Goal: Information Seeking & Learning: Find specific fact

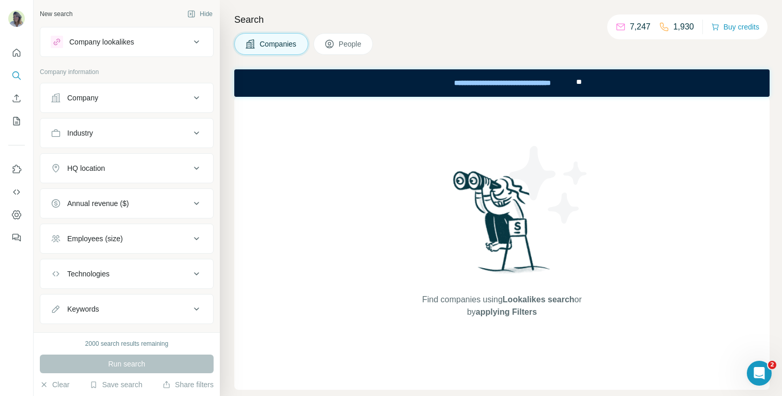
click at [223, 46] on div "Search Companies People Find companies using Lookalikes search or by applying F…" at bounding box center [501, 198] width 562 height 396
click at [14, 55] on icon "Quick start" at bounding box center [16, 53] width 10 height 10
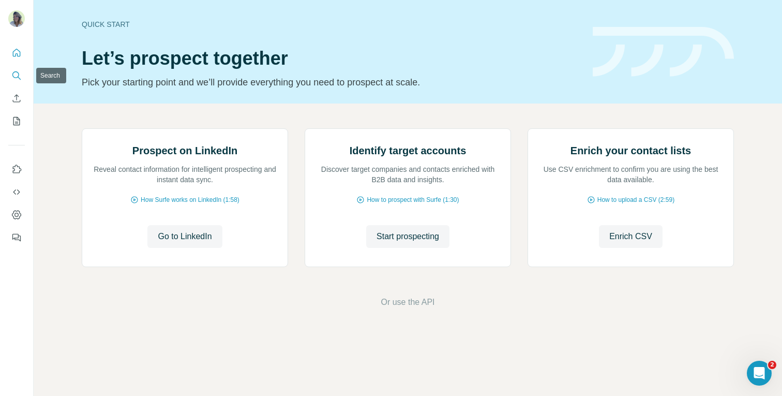
click at [13, 78] on icon "Search" at bounding box center [16, 75] width 10 height 10
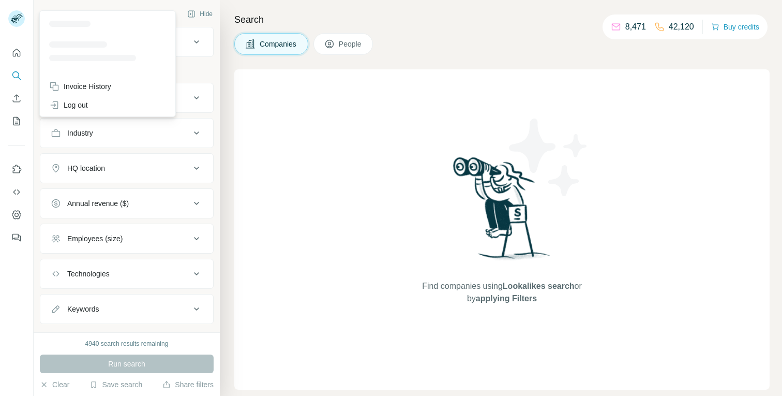
click at [19, 21] on rect at bounding box center [16, 18] width 17 height 17
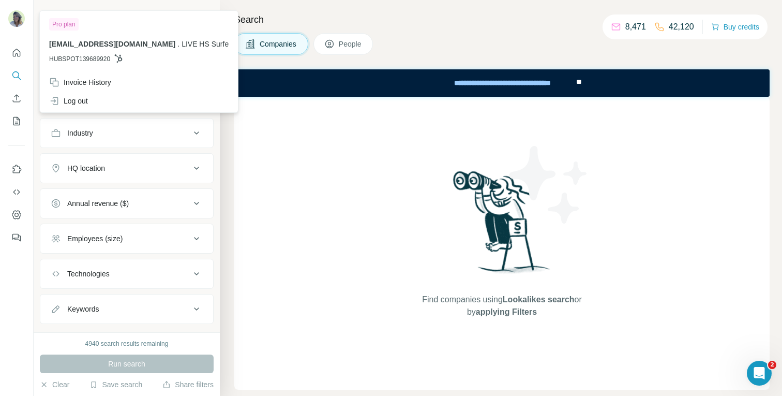
click at [221, 113] on div "Search Companies People Find companies using Lookalikes search or by applying F…" at bounding box center [501, 198] width 562 height 396
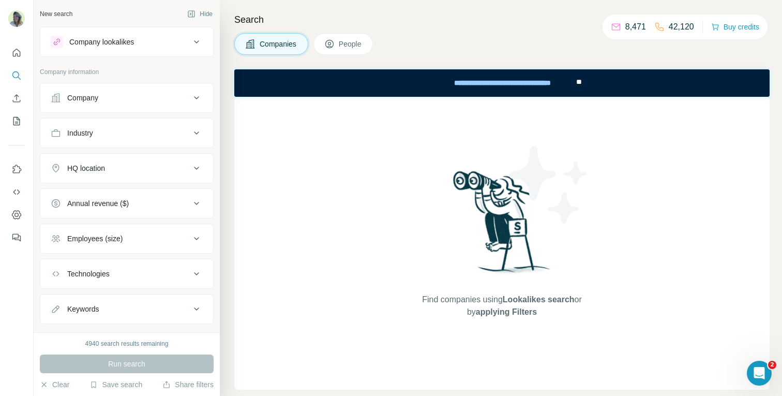
click at [102, 96] on div "Company" at bounding box center [121, 98] width 140 height 10
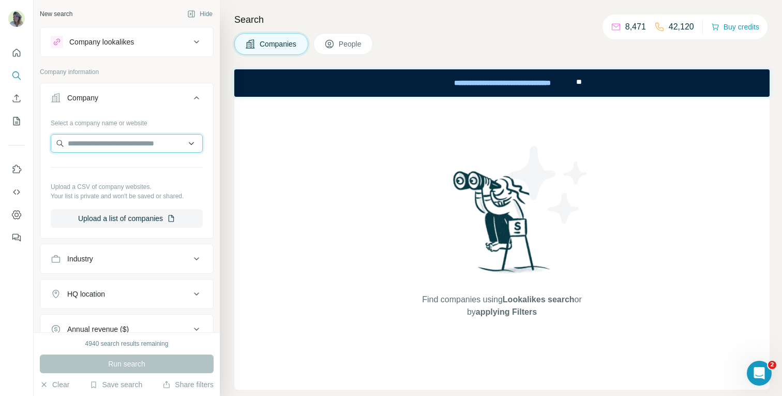
click at [106, 142] on input "text" at bounding box center [127, 143] width 152 height 19
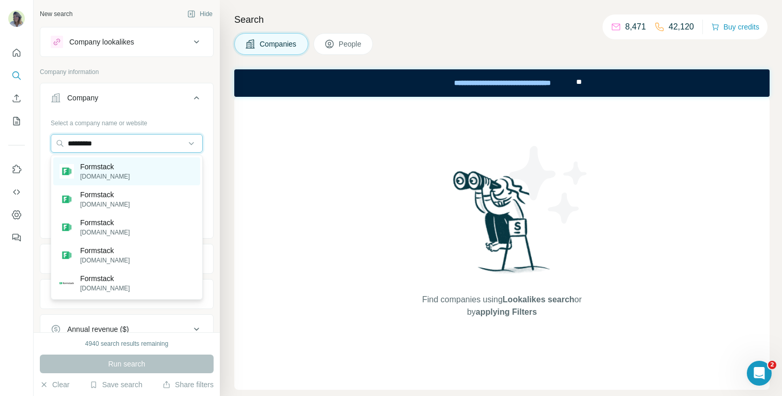
type input "*********"
click at [112, 166] on p "Formstack" at bounding box center [105, 166] width 50 height 10
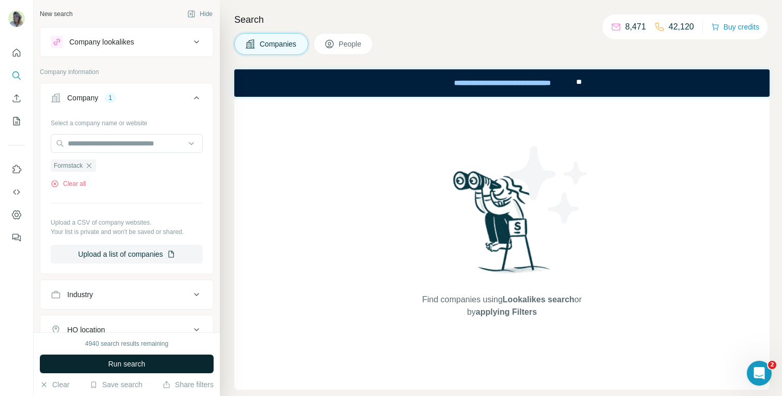
click at [148, 362] on button "Run search" at bounding box center [127, 363] width 174 height 19
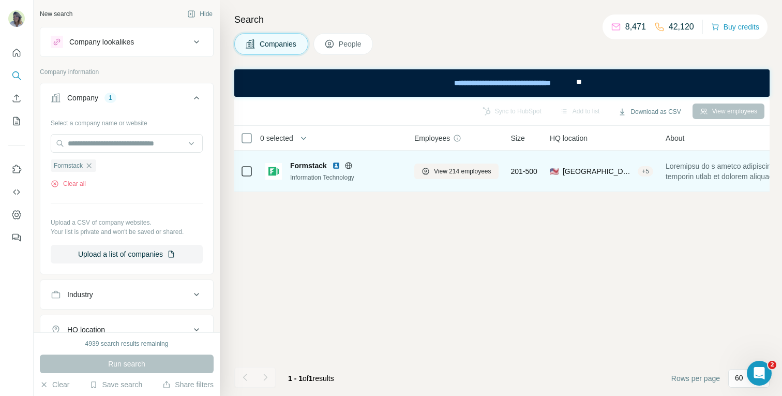
click at [336, 165] on img at bounding box center [336, 165] width 8 height 8
